Goal: Information Seeking & Learning: Check status

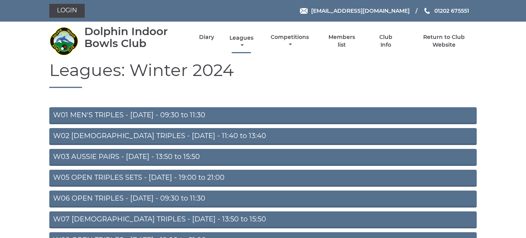
click at [243, 40] on link "Leagues" at bounding box center [242, 41] width 28 height 15
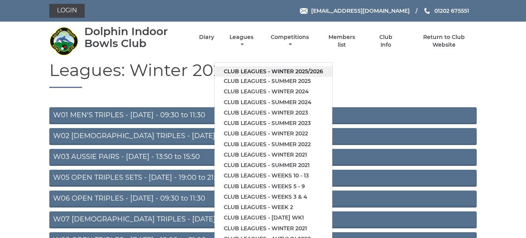
click at [269, 71] on link "Club leagues - Winter 2025/2026" at bounding box center [273, 71] width 118 height 10
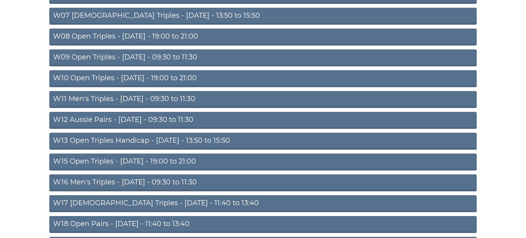
scroll to position [205, 0]
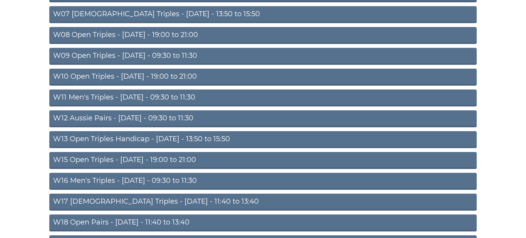
click at [141, 137] on link "W13 Open Triples Handicap - Thursday - 13:50 to 15:50" at bounding box center [262, 139] width 427 height 17
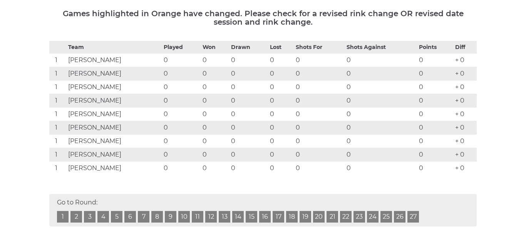
scroll to position [141, 0]
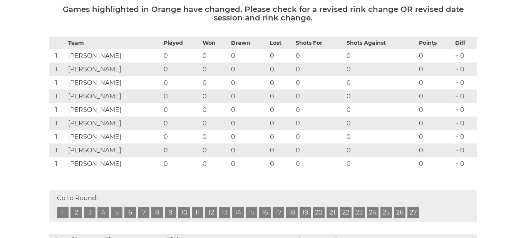
click at [61, 211] on link "1" at bounding box center [63, 212] width 12 height 12
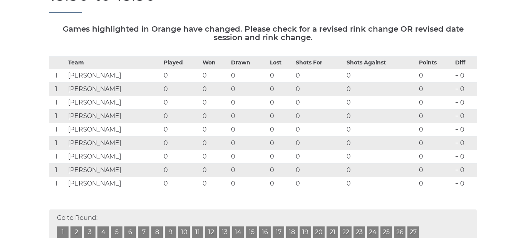
scroll to position [130, 0]
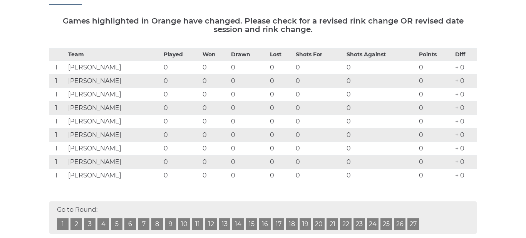
click at [410, 222] on link "27" at bounding box center [413, 224] width 12 height 12
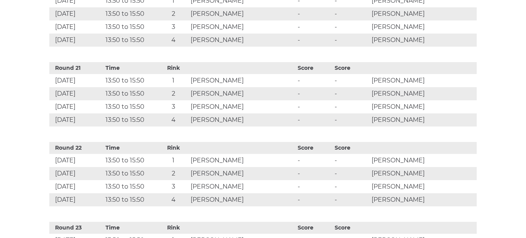
scroll to position [1796, 0]
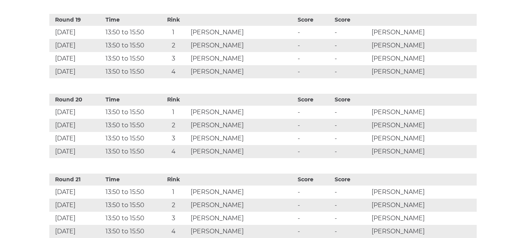
scroll to position [130, 0]
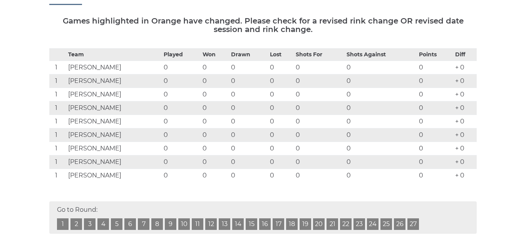
scroll to position [141, 0]
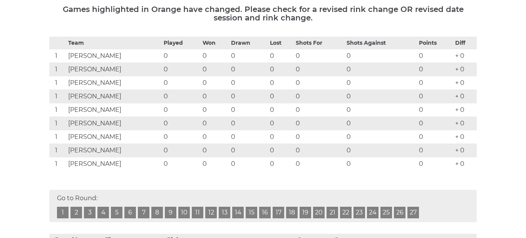
scroll to position [130, 0]
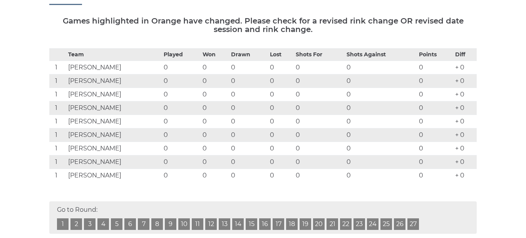
scroll to position [1796, 0]
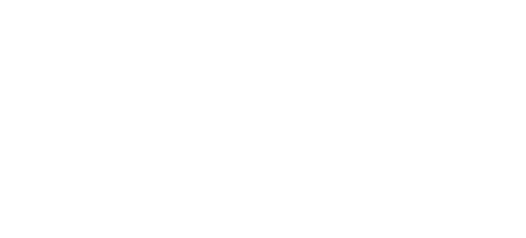
scroll to position [204, 0]
